Goal: Transaction & Acquisition: Download file/media

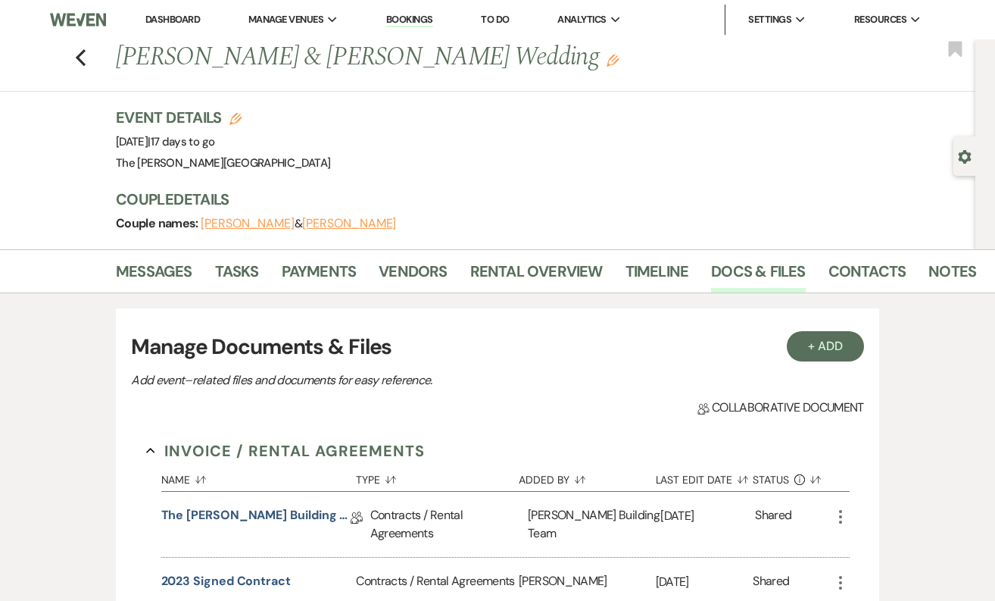
click at [191, 14] on link "Dashboard" at bounding box center [172, 19] width 55 height 13
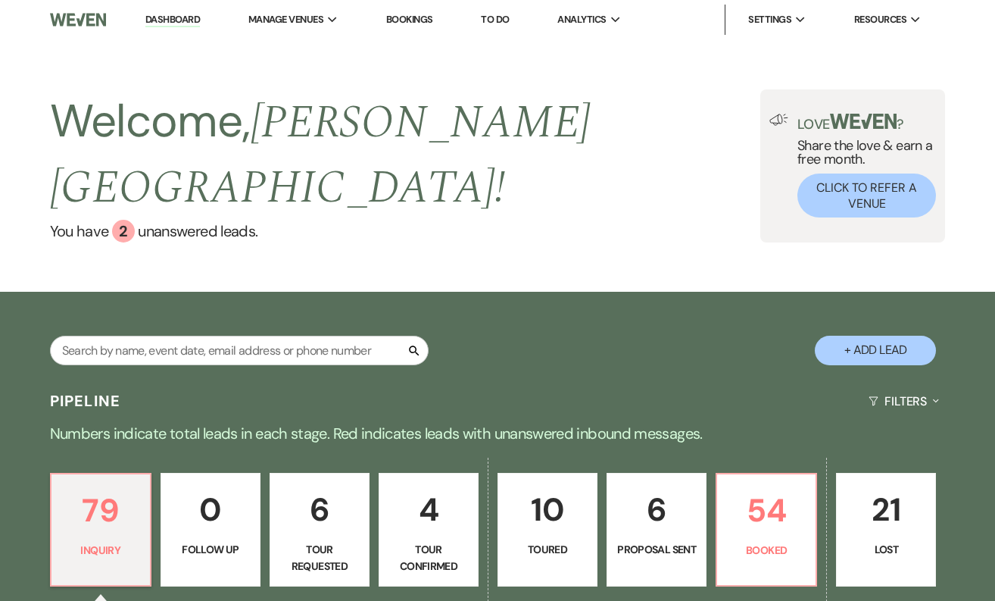
click at [426, 16] on link "Bookings" at bounding box center [409, 19] width 47 height 13
click at [407, 14] on link "Bookings" at bounding box center [409, 19] width 47 height 13
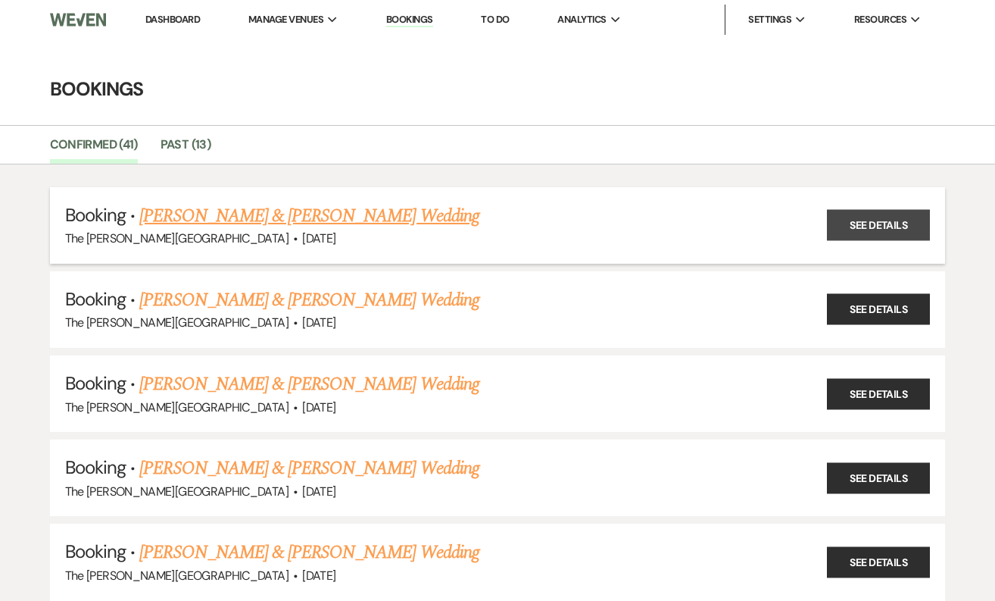
click at [866, 224] on link "See Details" at bounding box center [878, 225] width 103 height 31
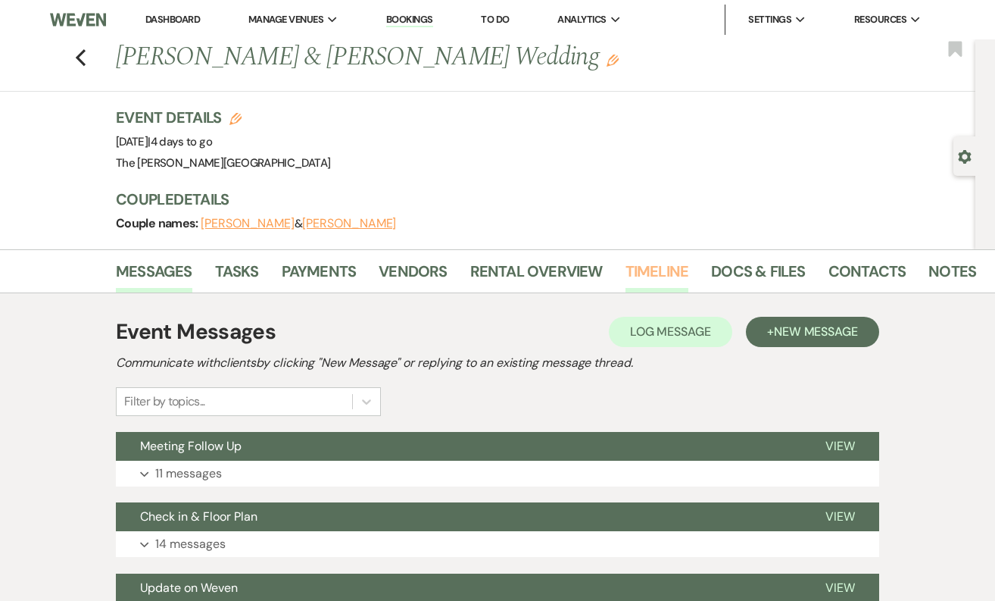
click at [663, 269] on link "Timeline" at bounding box center [658, 275] width 64 height 33
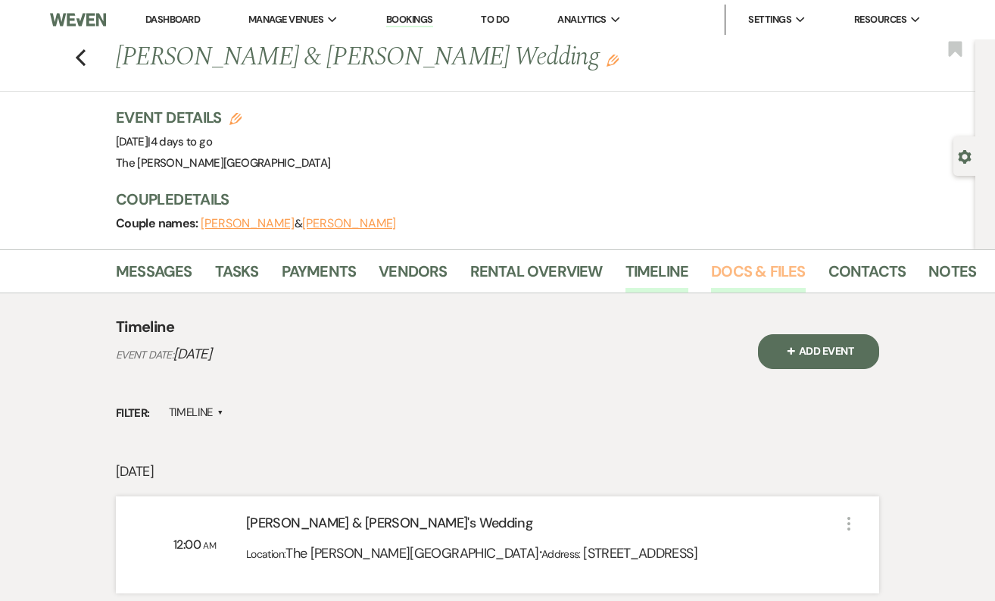
click at [740, 276] on link "Docs & Files" at bounding box center [758, 275] width 94 height 33
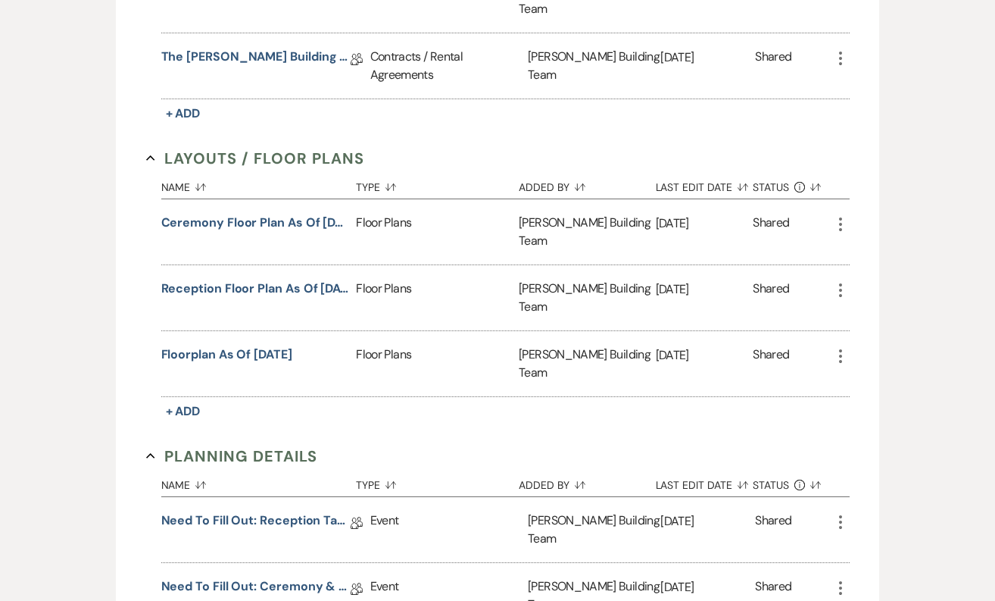
scroll to position [525, 0]
click at [273, 345] on button "Floorplan as of [DATE]" at bounding box center [226, 354] width 131 height 18
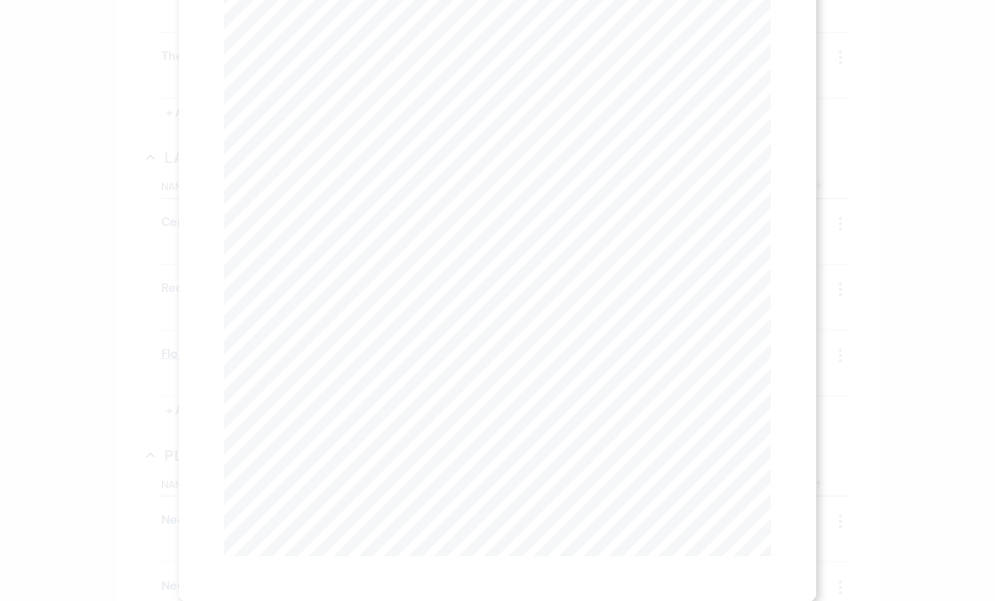
scroll to position [0, 0]
click at [679, 52] on link "Download" at bounding box center [676, 54] width 70 height 16
